Goal: Information Seeking & Learning: Learn about a topic

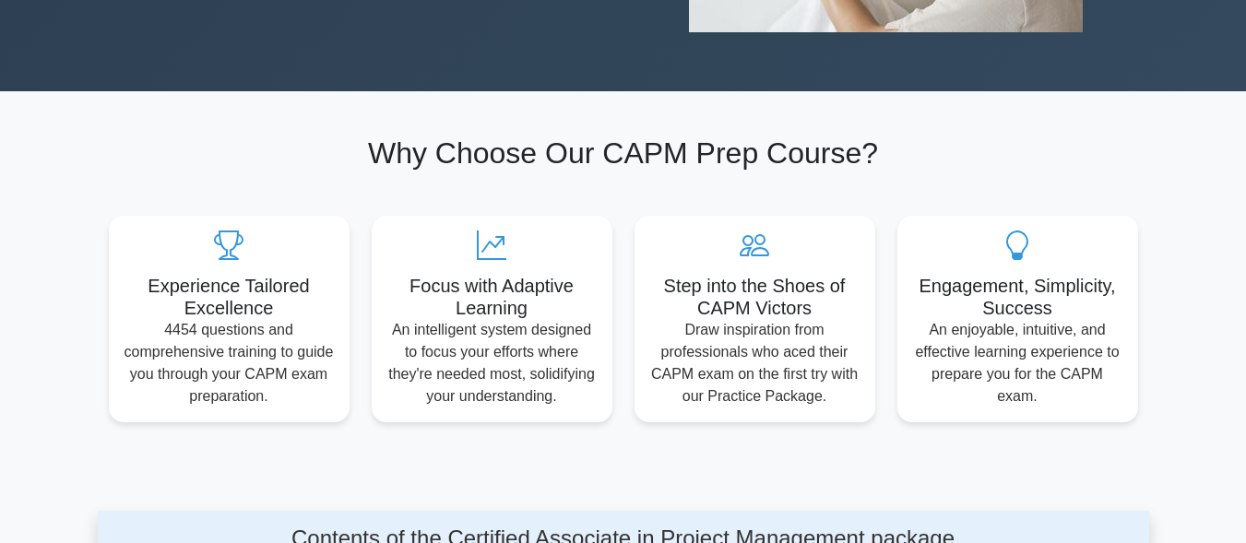
scroll to position [922, 0]
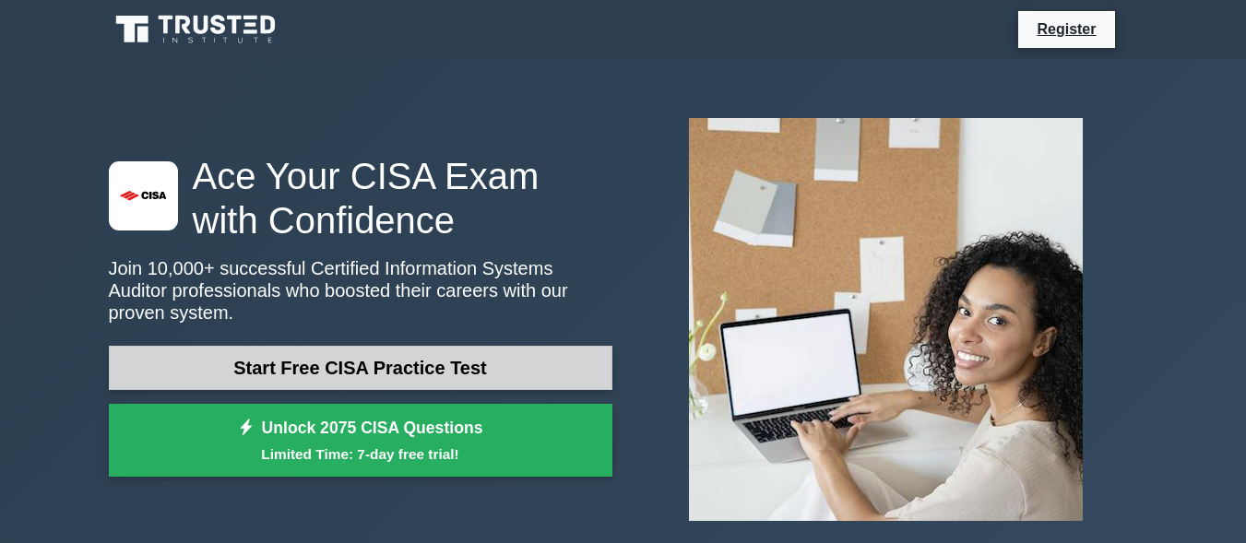
click at [496, 346] on link "Start Free CISA Practice Test" at bounding box center [361, 368] width 504 height 44
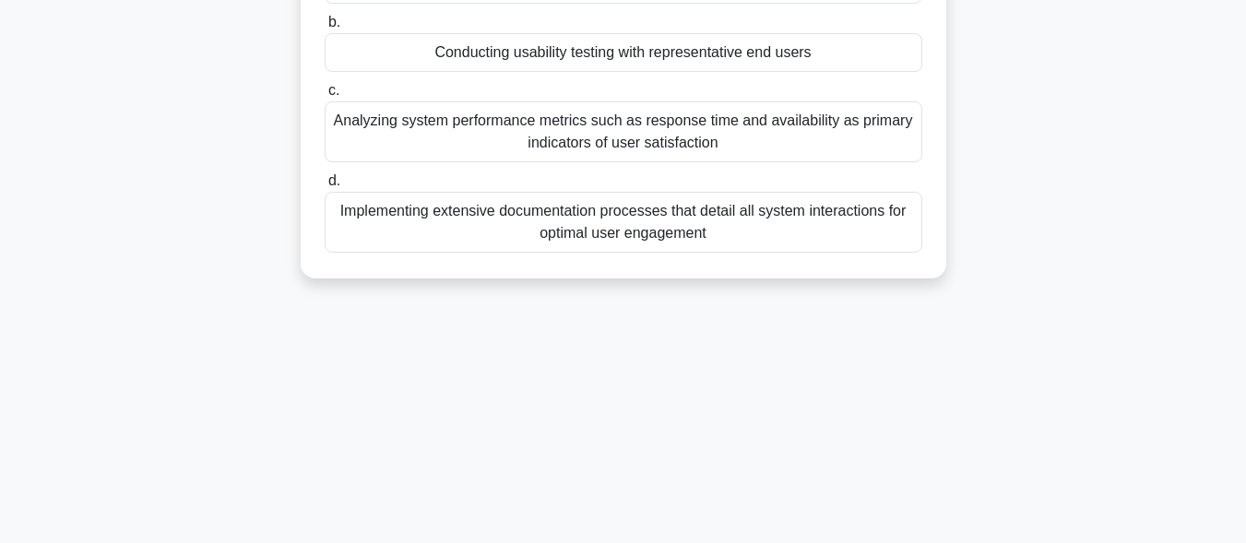
scroll to position [268, 0]
